Goal: Obtain resource: Download file/media

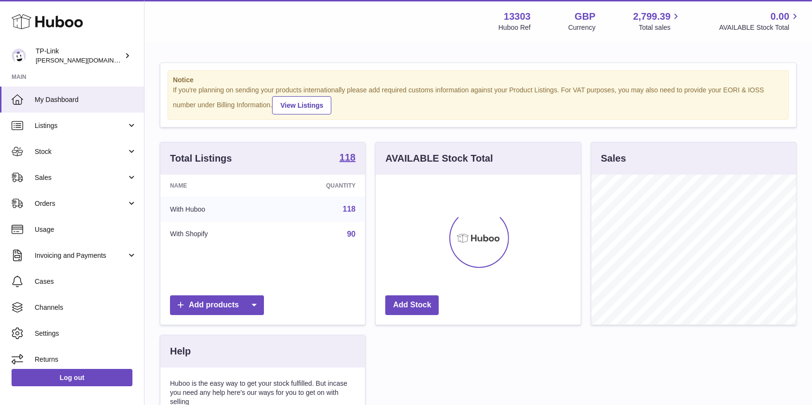
scroll to position [150, 205]
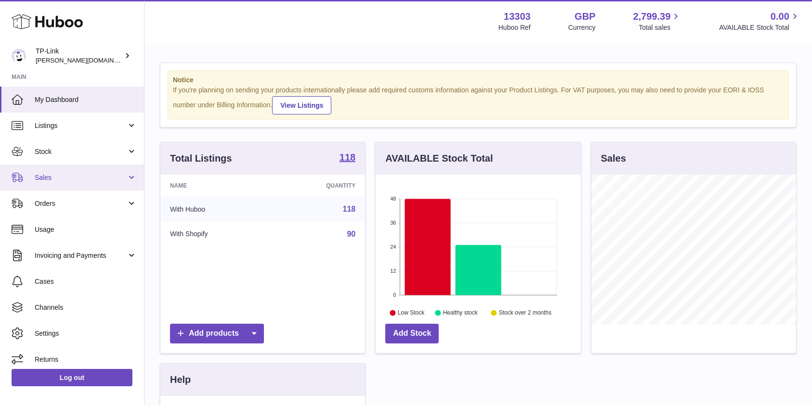
click at [46, 178] on span "Sales" at bounding box center [81, 177] width 92 height 9
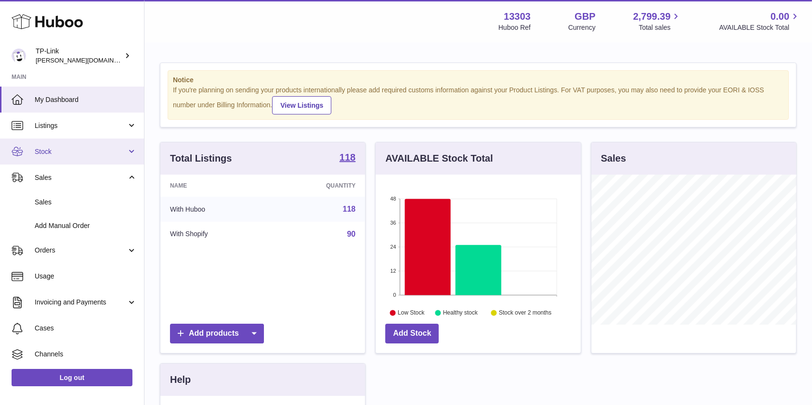
click at [55, 158] on link "Stock" at bounding box center [72, 152] width 144 height 26
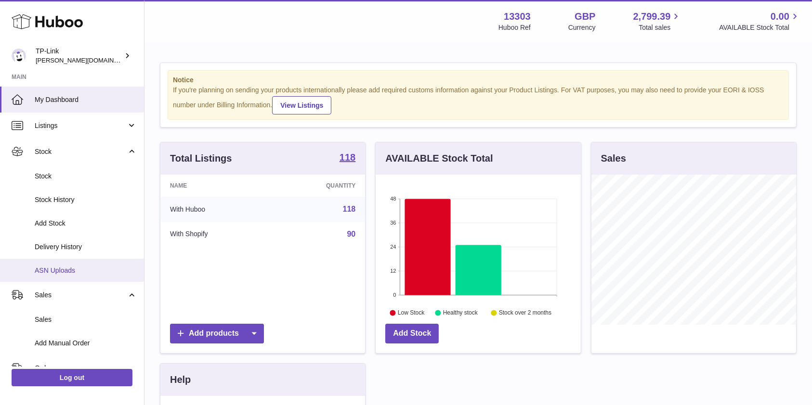
click at [62, 265] on link "ASN Uploads" at bounding box center [72, 271] width 144 height 24
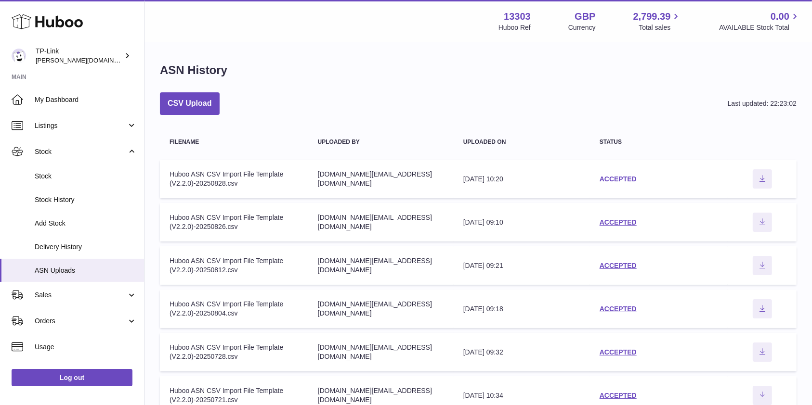
click at [624, 175] on link "ACCEPTED" at bounding box center [617, 179] width 37 height 8
click at [608, 223] on link "ACCEPTED" at bounding box center [617, 223] width 37 height 8
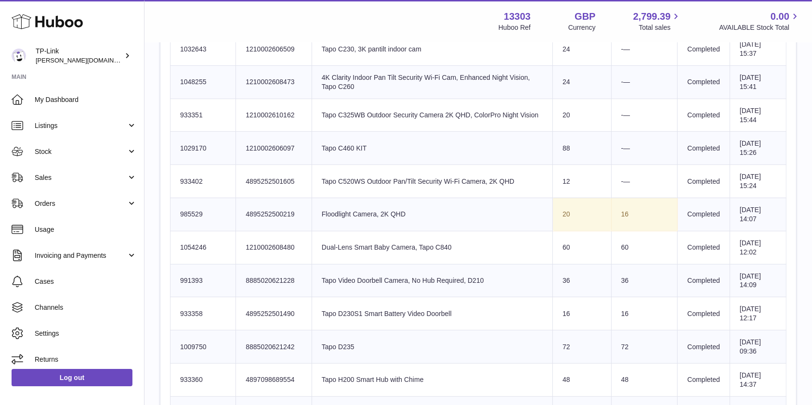
scroll to position [385, 0]
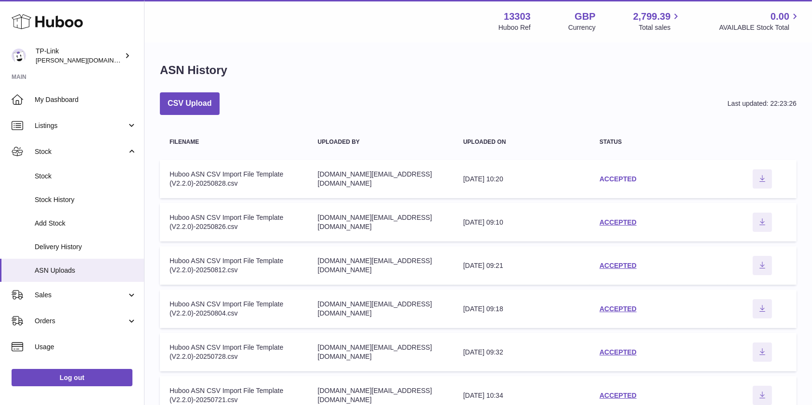
click at [606, 180] on link "ACCEPTED" at bounding box center [617, 179] width 37 height 8
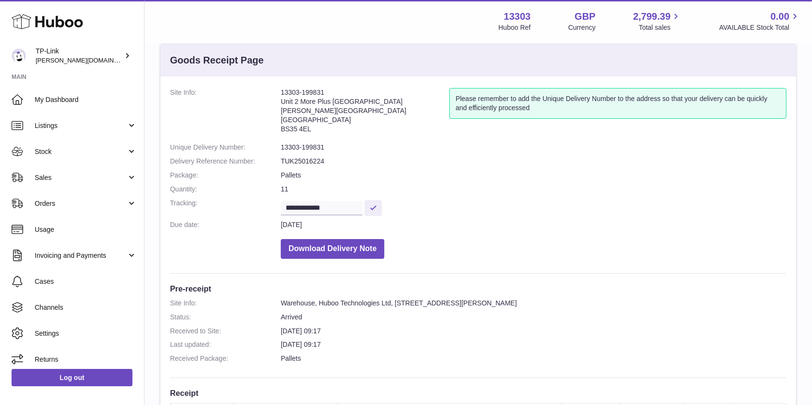
scroll to position [128, 0]
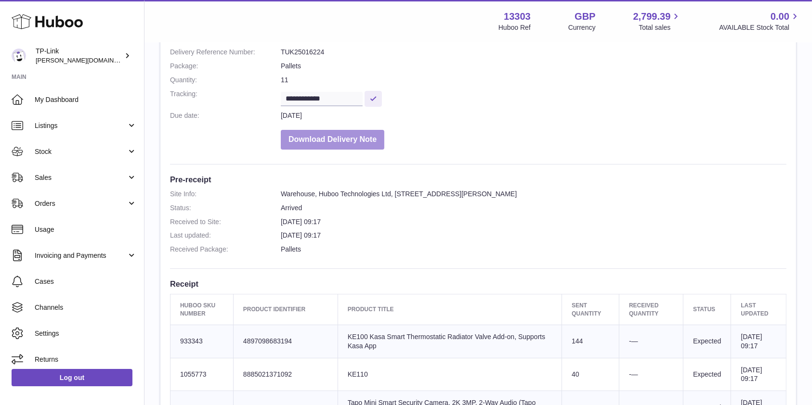
click at [358, 146] on button "Download Delivery Note" at bounding box center [333, 140] width 104 height 20
